Goal: Download file/media

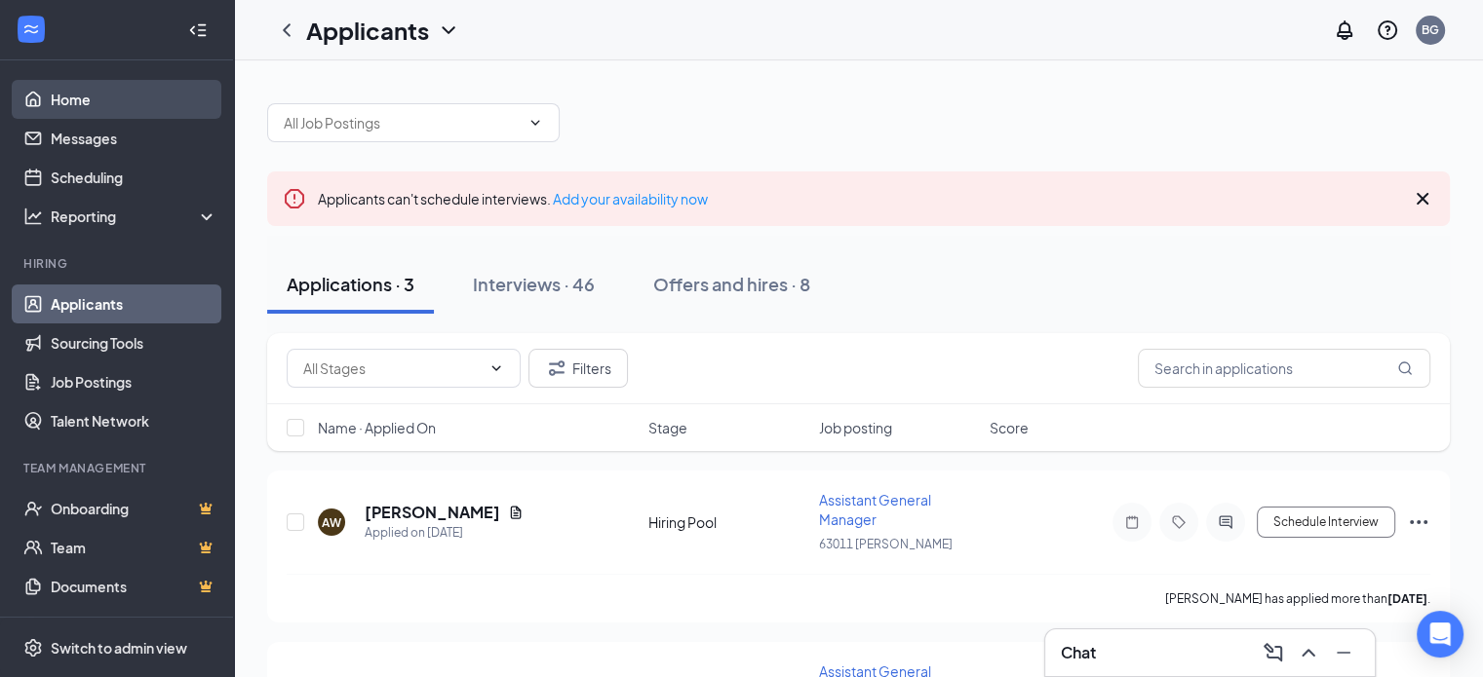
click at [70, 106] on link "Home" at bounding box center [134, 99] width 167 height 39
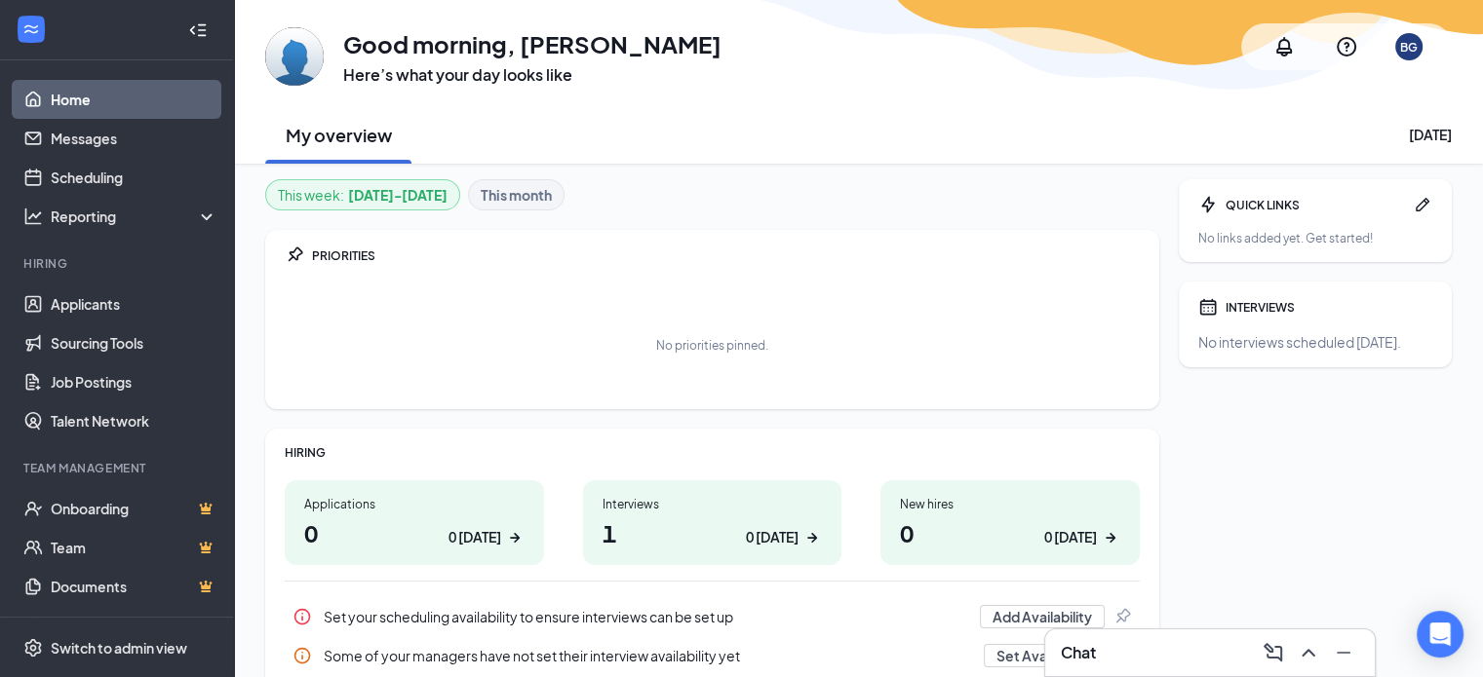
click at [682, 549] on h1 "1 0 [DATE]" at bounding box center [712, 533] width 220 height 33
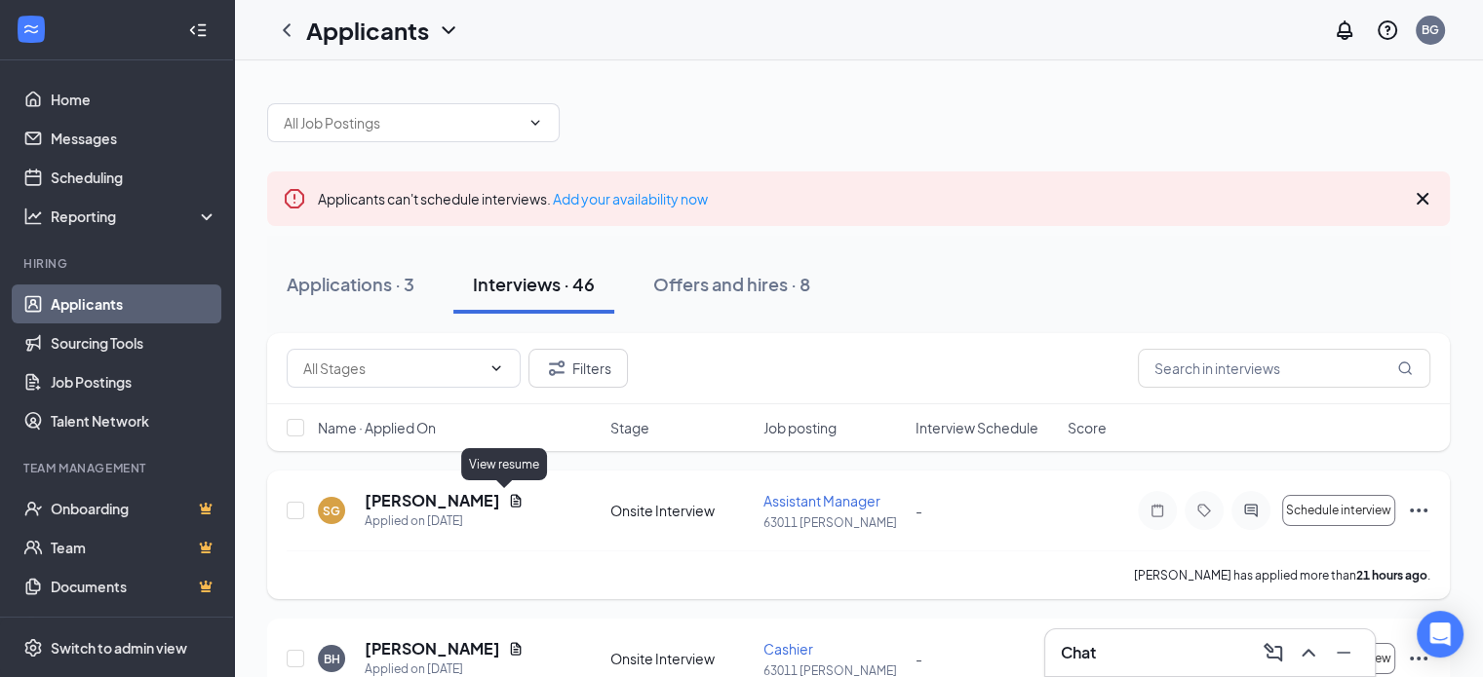
click at [508, 498] on icon "Document" at bounding box center [516, 501] width 16 height 16
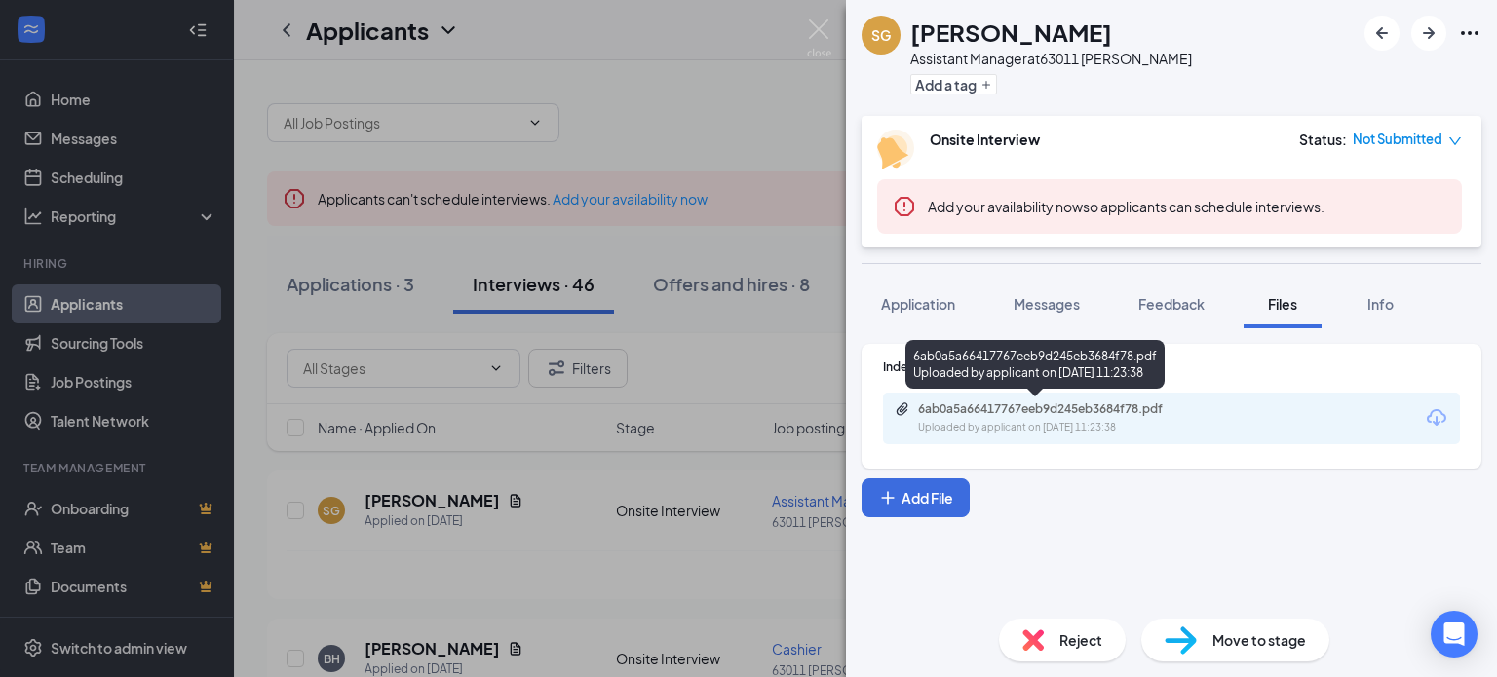
click at [1033, 413] on div "6ab0a5a66417767eeb9d245eb3684f78.pdf" at bounding box center [1054, 410] width 273 height 16
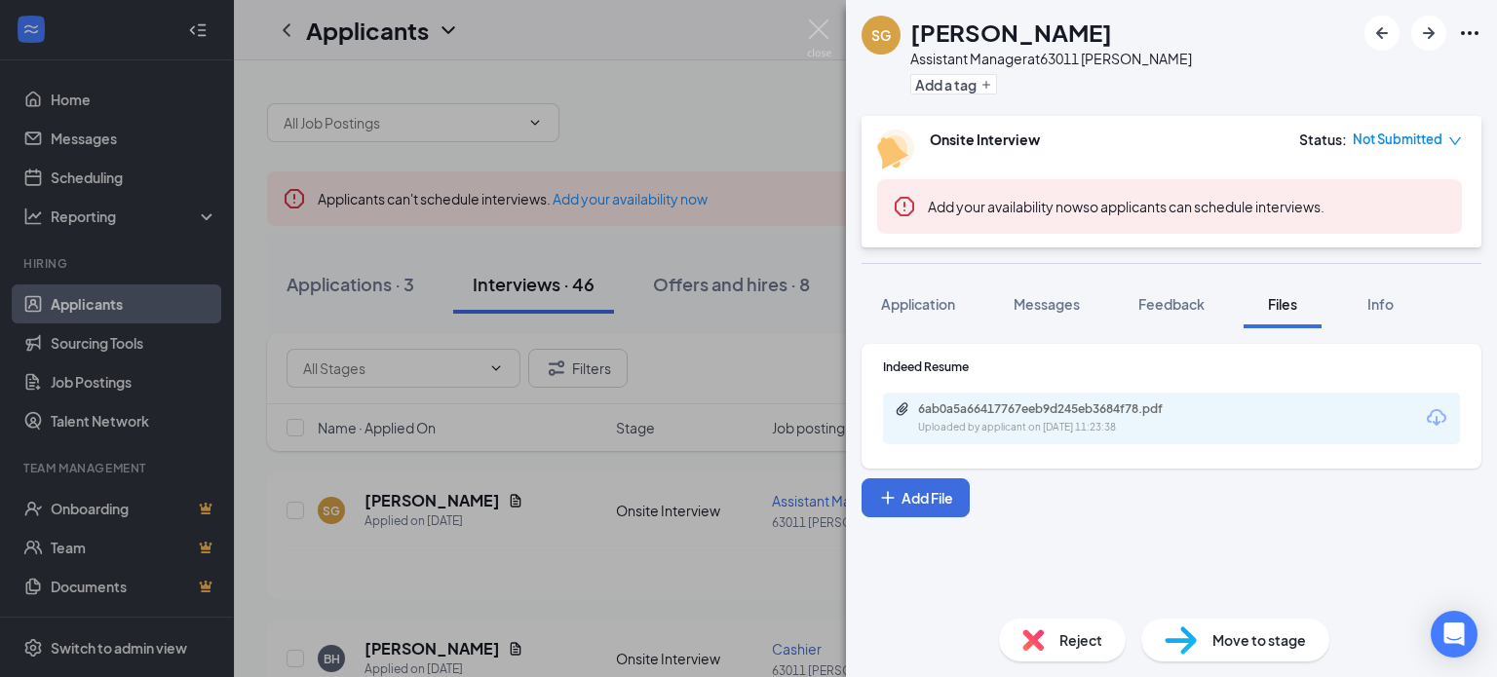
click at [722, 156] on div "SG Shauniya Guines Assistant Manager at 63011 Bryant Add a tag Onsite Interview…" at bounding box center [748, 338] width 1497 height 677
